Goal: Check status: Check status

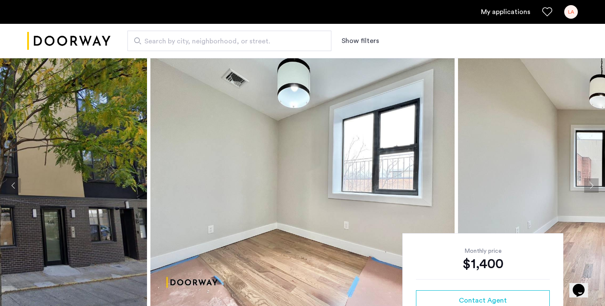
click at [571, 13] on div "LA" at bounding box center [571, 12] width 14 height 14
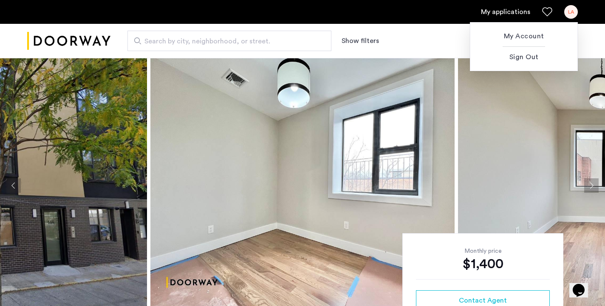
click at [489, 14] on div at bounding box center [302, 153] width 605 height 306
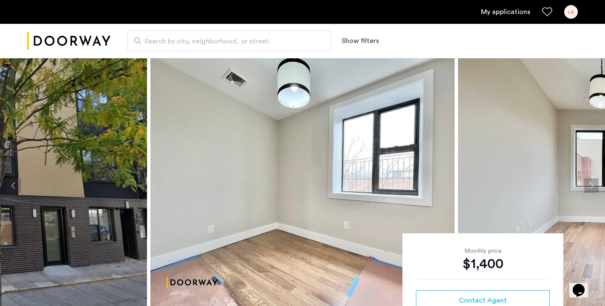
click at [491, 14] on link "My applications" at bounding box center [505, 12] width 49 height 10
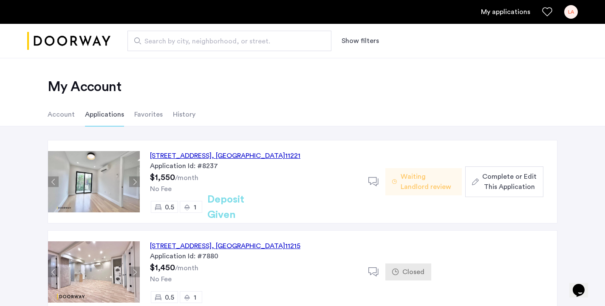
click at [201, 167] on div "Application Id: #8237" at bounding box center [254, 166] width 208 height 10
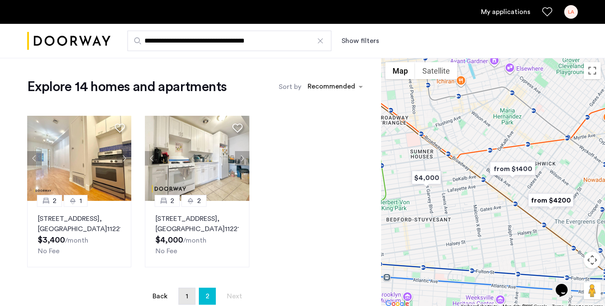
click at [184, 294] on link "page 1" at bounding box center [187, 296] width 16 height 16
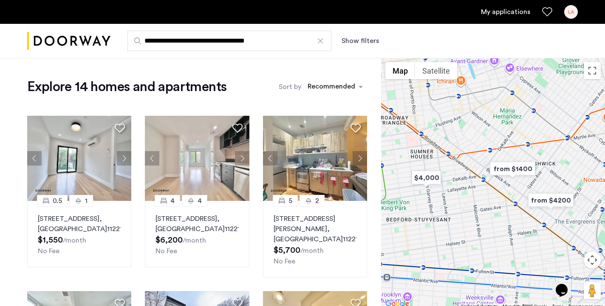
click at [46, 8] on ul "My applications LA" at bounding box center [302, 12] width 551 height 14
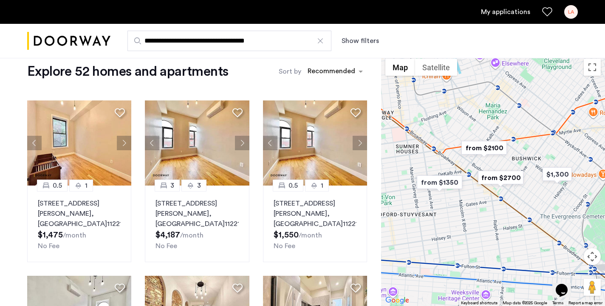
scroll to position [11, 0]
